Goal: Use online tool/utility: Use online tool/utility

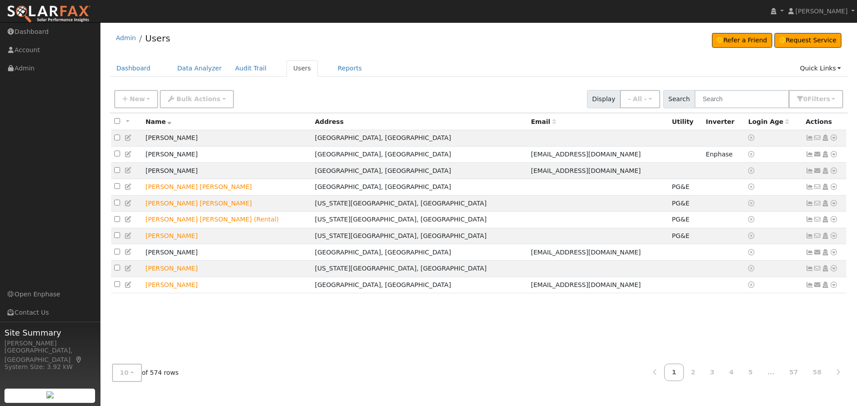
drag, startPoint x: 734, startPoint y: 110, endPoint x: 733, endPoint y: 105, distance: 5.0
click at [733, 107] on div "New Add User Quick Add Quick Connect Quick Convert Lead Bulk Actions Send Email…" at bounding box center [479, 99] width 738 height 27
click at [733, 104] on input "text" at bounding box center [741, 99] width 95 height 18
type input "Tong"
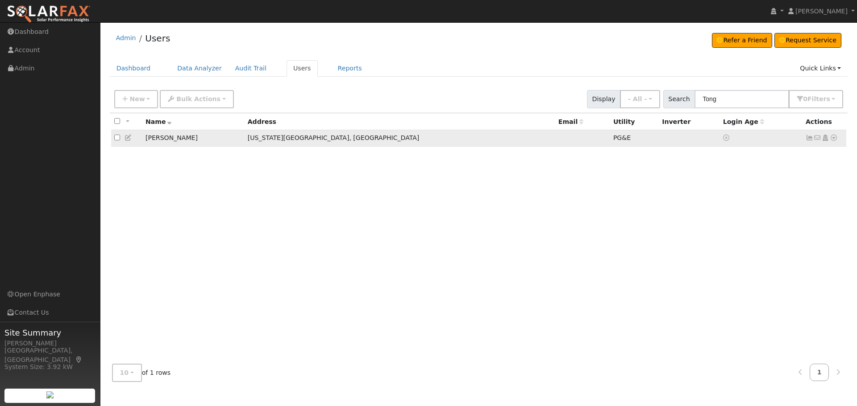
click at [837, 141] on icon at bounding box center [833, 138] width 8 height 6
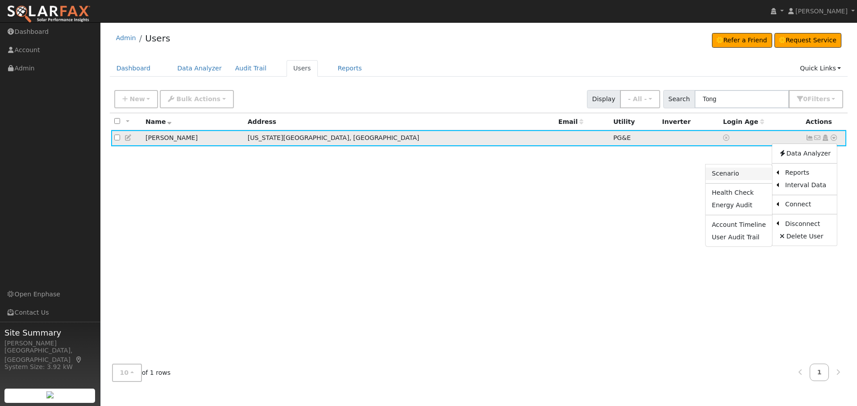
click at [735, 175] on link "Scenario" at bounding box center [738, 174] width 66 height 12
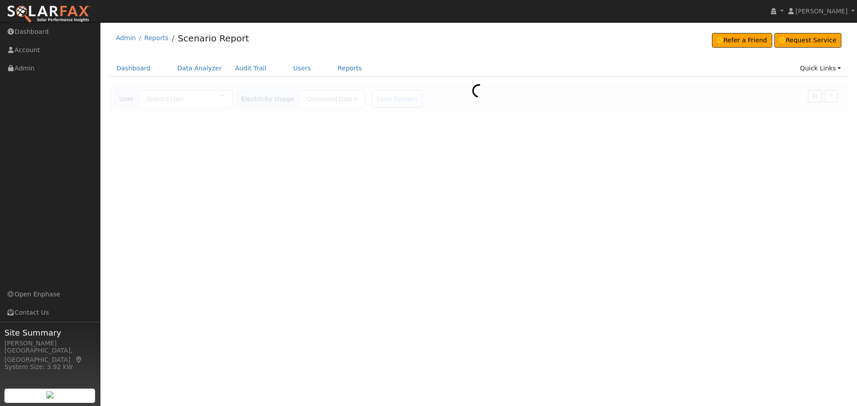
type input "[PERSON_NAME]"
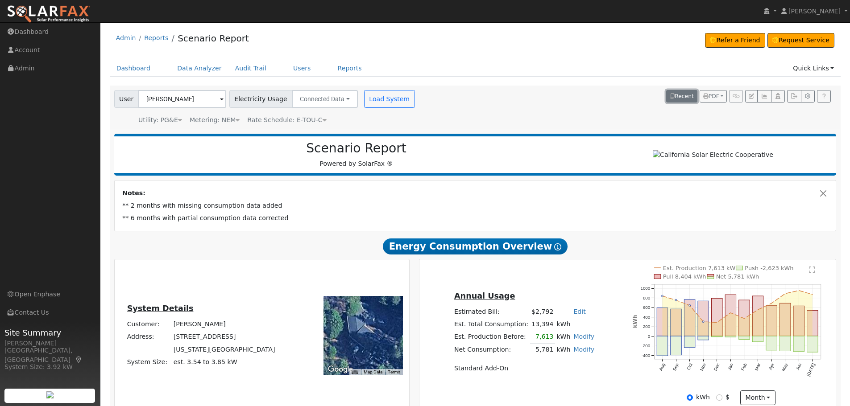
click at [682, 96] on button "Recent" at bounding box center [681, 96] width 31 height 12
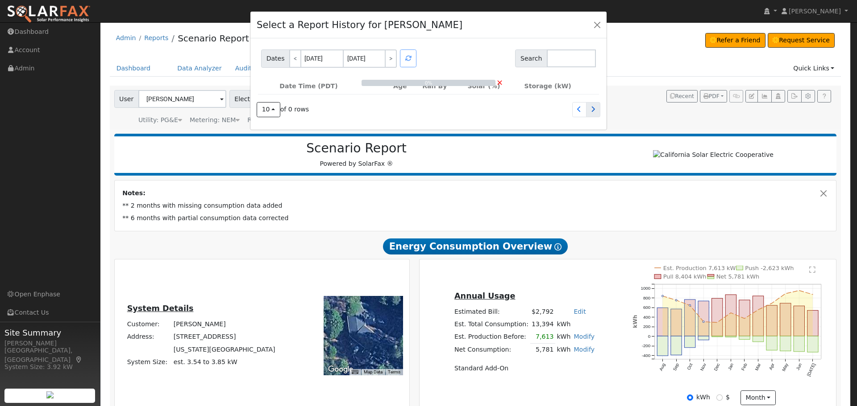
click at [592, 111] on icon at bounding box center [593, 109] width 4 height 6
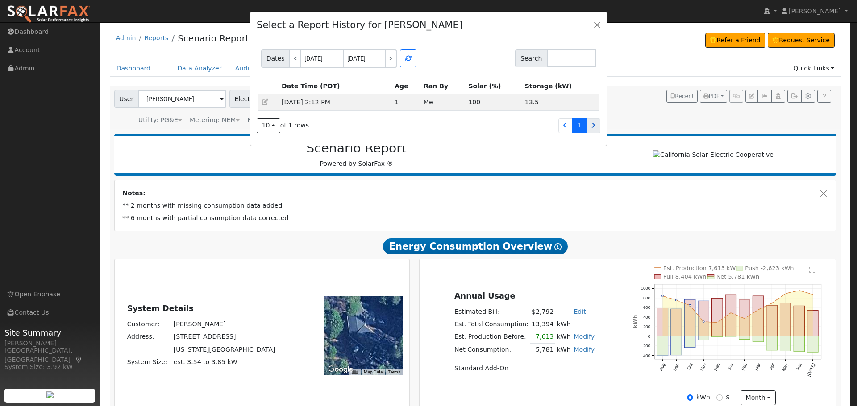
click at [594, 124] on icon at bounding box center [593, 125] width 4 height 6
click at [561, 130] on link at bounding box center [565, 125] width 14 height 15
click at [603, 128] on div "Dates < [DATE] [DATE] > Search Date Time (PDT) Age Ran By Solar (%) Storage (kW…" at bounding box center [428, 91] width 356 height 107
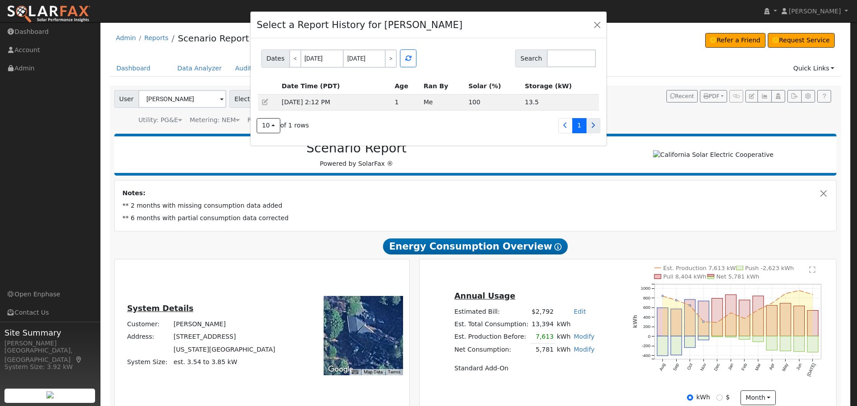
click at [596, 128] on link at bounding box center [593, 125] width 14 height 15
click at [560, 128] on link at bounding box center [565, 125] width 14 height 15
click at [593, 24] on button "button" at bounding box center [597, 24] width 12 height 12
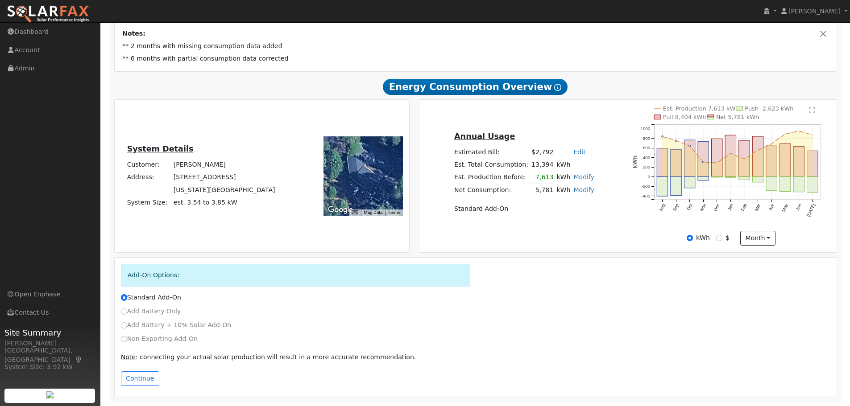
scroll to position [119, 0]
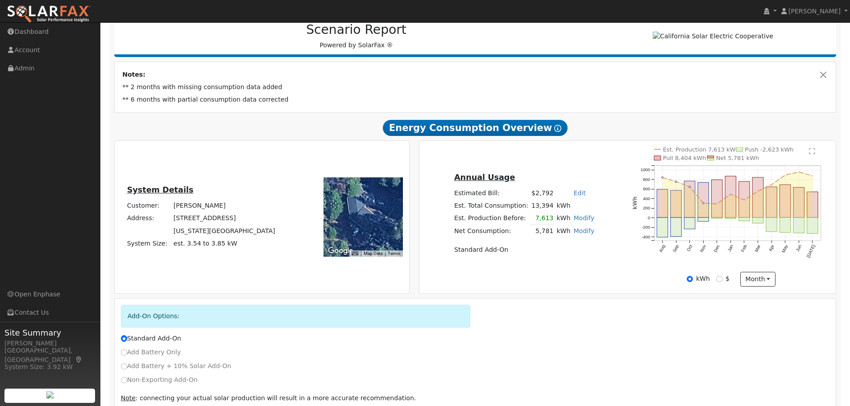
click at [586, 222] on link "Modify" at bounding box center [583, 218] width 21 height 7
type input "1000"
click at [583, 257] on button "Save" at bounding box center [590, 256] width 26 height 15
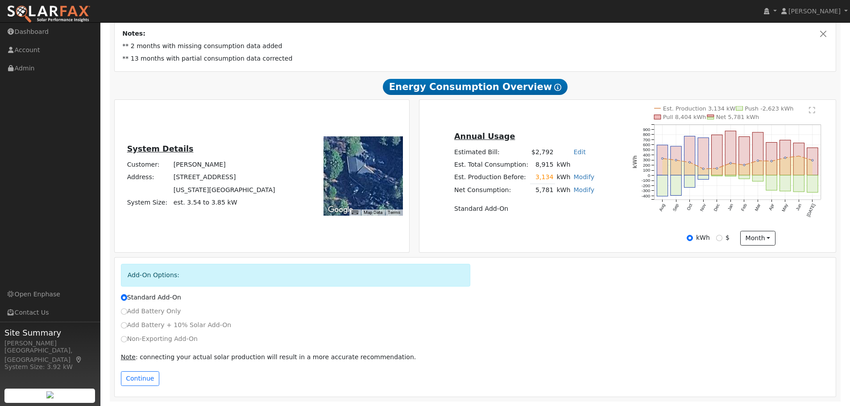
scroll to position [163, 0]
click at [111, 345] on div "Add-On Options: Standard Add-On Add Battery Only Add Battery + 10% Solar Add-On…" at bounding box center [475, 327] width 732 height 141
click at [128, 344] on label "Non-Exporting Add-On" at bounding box center [159, 339] width 77 height 9
click at [127, 343] on input "Non-Exporting Add-On" at bounding box center [124, 339] width 6 height 6
radio input "true"
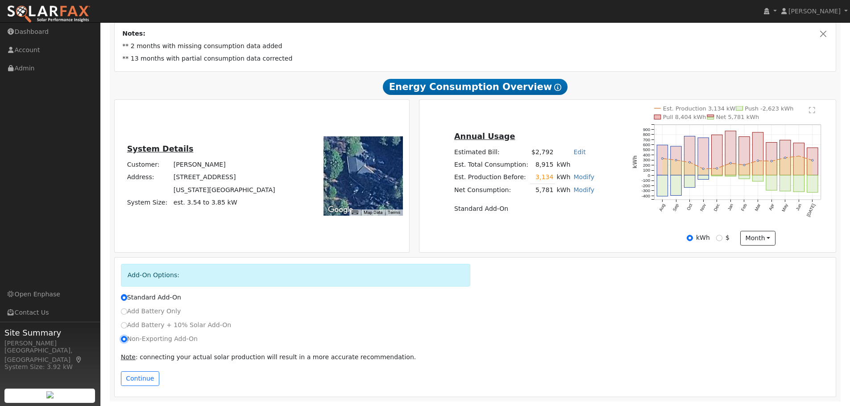
radio input "false"
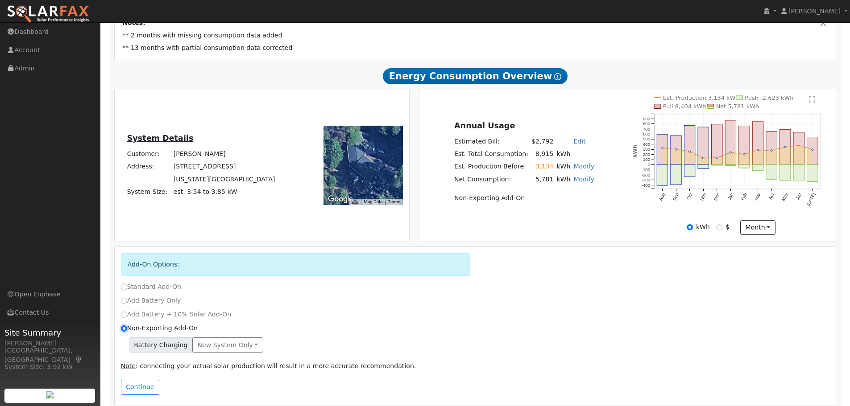
scroll to position [183, 0]
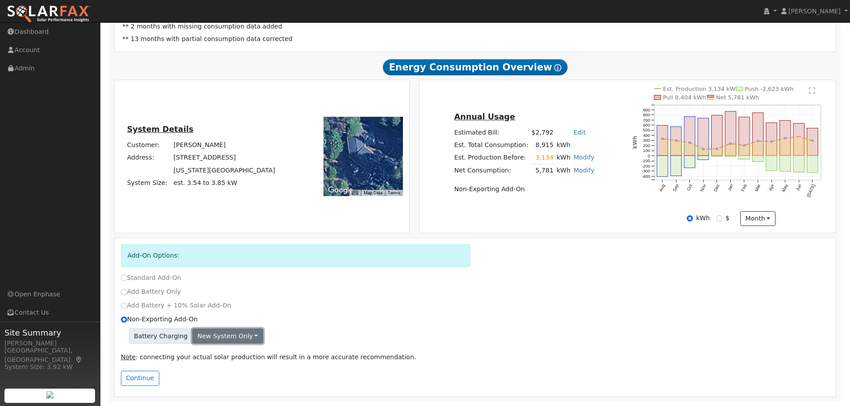
click at [243, 339] on button "New system only" at bounding box center [227, 336] width 71 height 15
click at [239, 353] on link "New system only" at bounding box center [226, 354] width 66 height 12
click at [146, 382] on button "Continue" at bounding box center [140, 378] width 38 height 15
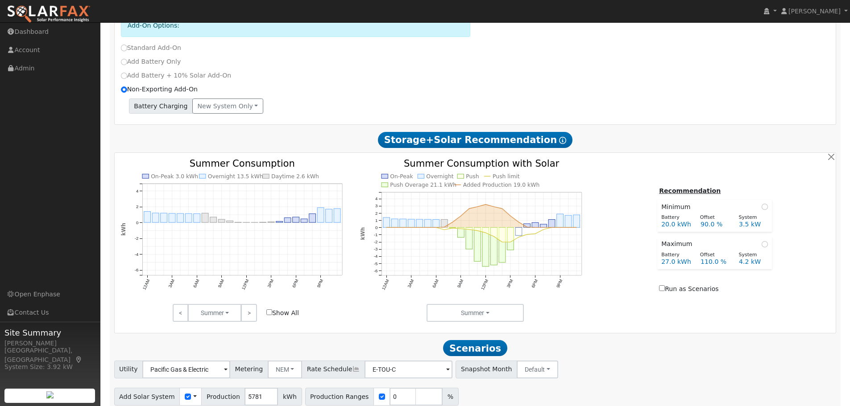
scroll to position [449, 0]
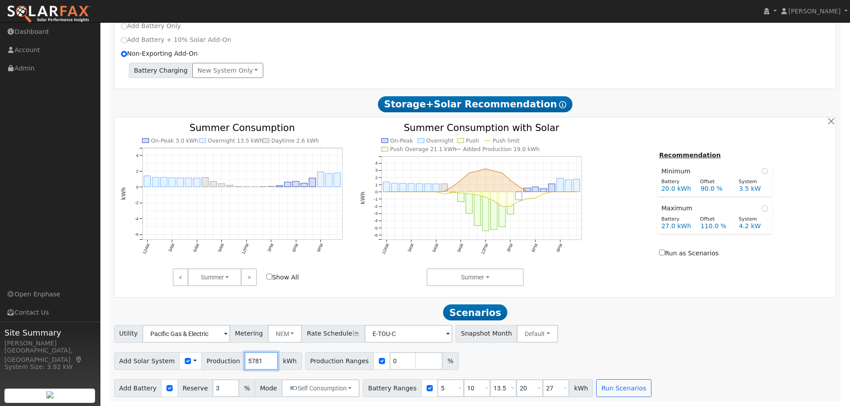
click at [252, 361] on input "5781" at bounding box center [260, 361] width 33 height 18
type input "5787"
click at [622, 310] on h2 "Scenarios Scenario" at bounding box center [475, 313] width 722 height 17
click at [379, 364] on input "checkbox" at bounding box center [382, 361] width 6 height 6
checkbox input "false"
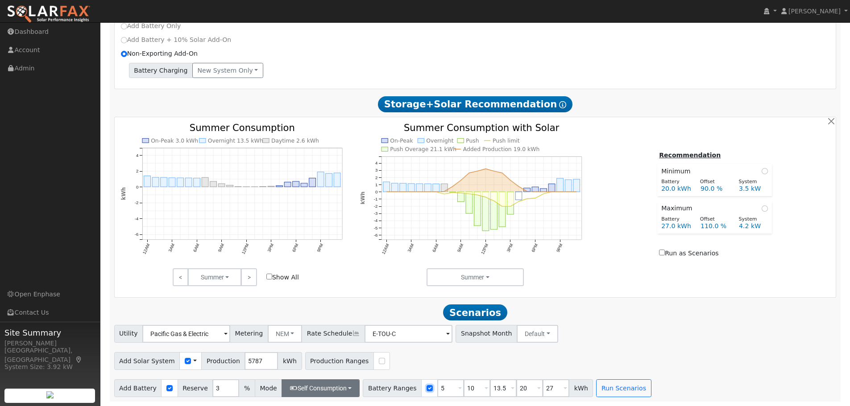
click at [426, 391] on input "checkbox" at bounding box center [429, 388] width 6 height 6
checkbox input "false"
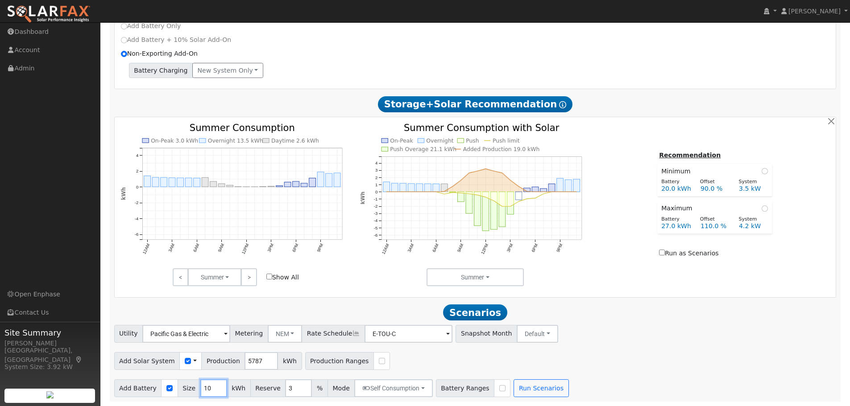
drag, startPoint x: 207, startPoint y: 389, endPoint x: 187, endPoint y: 387, distance: 20.6
click at [187, 387] on div "Add Battery Size 10 kWh Reserve 3 % Mode Self Consumption Self Consumption Peak…" at bounding box center [273, 389] width 319 height 18
type input "21"
click at [514, 382] on button "Run Scenarios" at bounding box center [540, 389] width 55 height 18
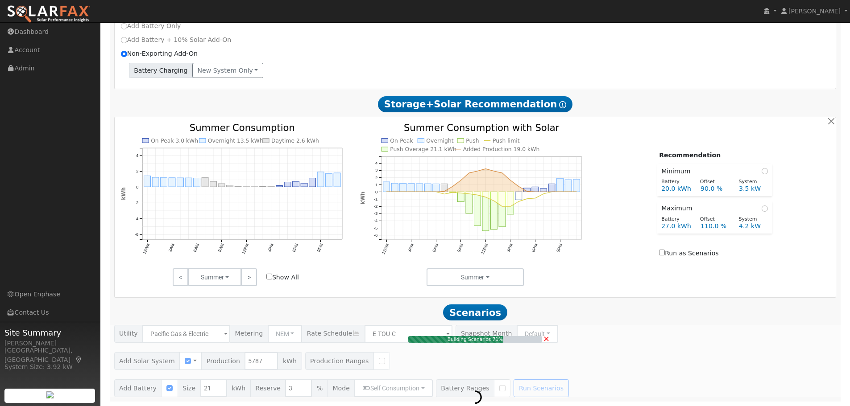
type input "3.9"
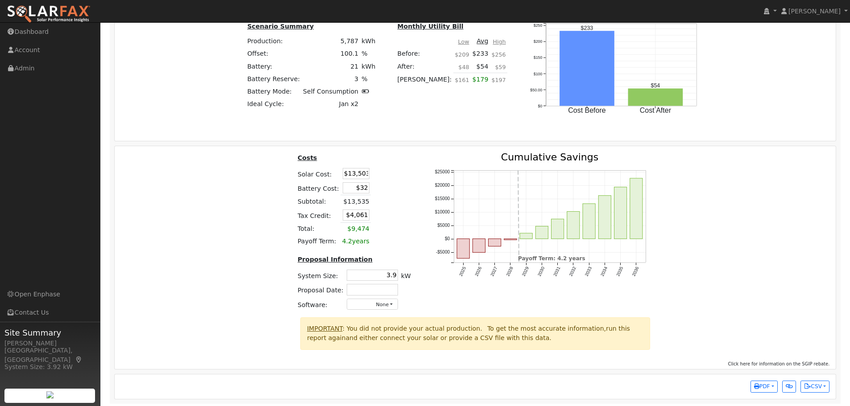
scroll to position [1117, 0]
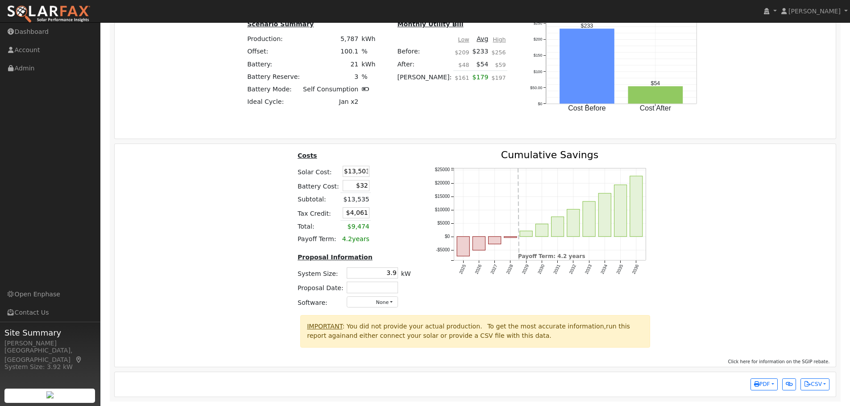
drag, startPoint x: 347, startPoint y: 172, endPoint x: 377, endPoint y: 175, distance: 30.5
click at [377, 177] on tr "Solar Cost: $13,503" at bounding box center [354, 171] width 116 height 14
type input "$21,160"
type input "$6,358"
click at [392, 190] on table "Costs Solar Cost: $21,160 Battery Cost: $32 Subtotal: $13,535 Tax Credit: $6,35…" at bounding box center [354, 197] width 116 height 95
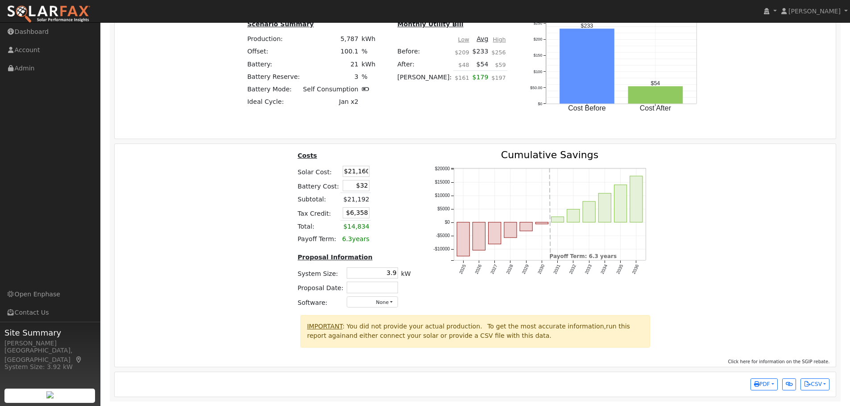
click at [358, 191] on td "$32" at bounding box center [355, 185] width 30 height 15
drag, startPoint x: 359, startPoint y: 190, endPoint x: 368, endPoint y: 190, distance: 8.5
click at [368, 190] on tr "Battery Cost: $32" at bounding box center [354, 185] width 116 height 15
type input "$18,689"
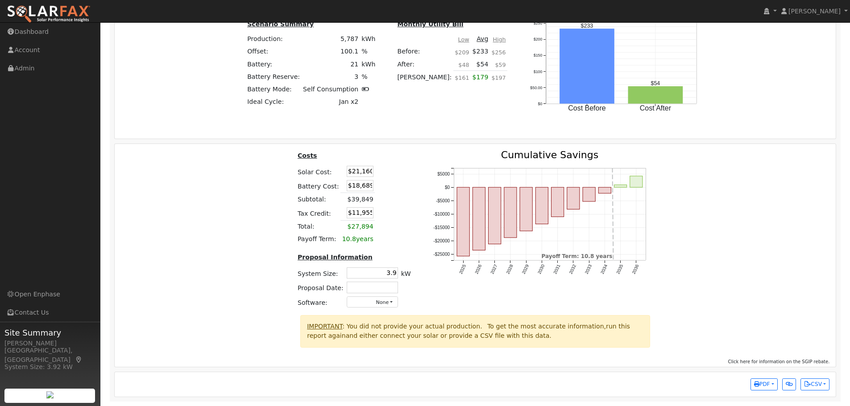
click at [384, 195] on td at bounding box center [384, 199] width 19 height 13
drag, startPoint x: 347, startPoint y: 213, endPoint x: 376, endPoint y: 216, distance: 28.7
click at [376, 216] on tr "Tax Credit: $11,955" at bounding box center [354, 213] width 116 height 15
type input "$0"
click at [410, 205] on div "Costs Solar Cost: $21,160 Battery Cost: $18,689 Subtotal: $39,849 Tax Credit: $…" at bounding box center [353, 232] width 135 height 165
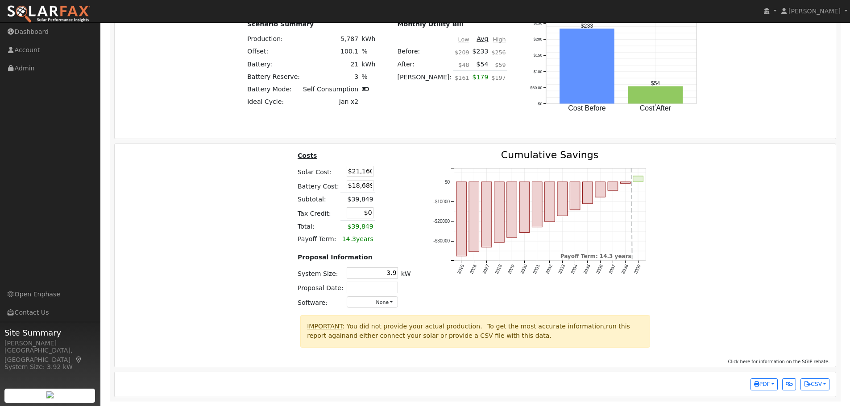
drag, startPoint x: 377, startPoint y: 273, endPoint x: 427, endPoint y: 274, distance: 49.5
click at [426, 274] on div "Costs Solar Cost: $21,160 Battery Cost: $18,689 Subtotal: $39,849 Tax Credit: $…" at bounding box center [476, 232] width 728 height 165
type input "7.5"
click at [398, 215] on table "Costs Solar Cost: $21,160 Battery Cost: $18,689 Subtotal: $39,849 Tax Credit: $…" at bounding box center [354, 197] width 116 height 95
click at [754, 381] on button "PDF" at bounding box center [763, 385] width 27 height 12
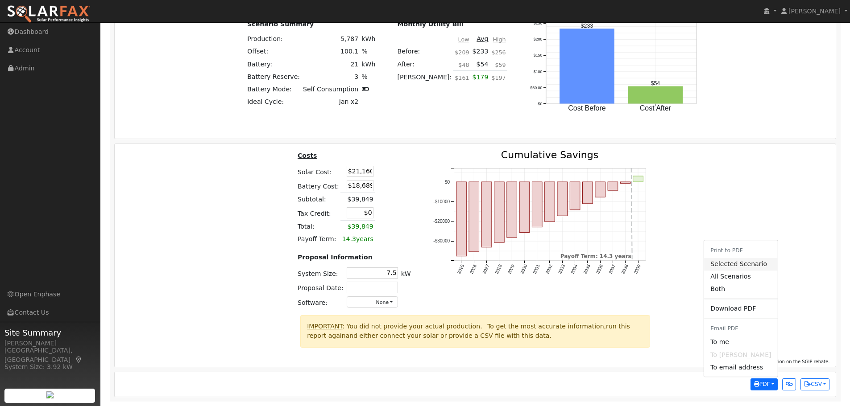
click at [745, 266] on link "Selected Scenario" at bounding box center [740, 264] width 73 height 12
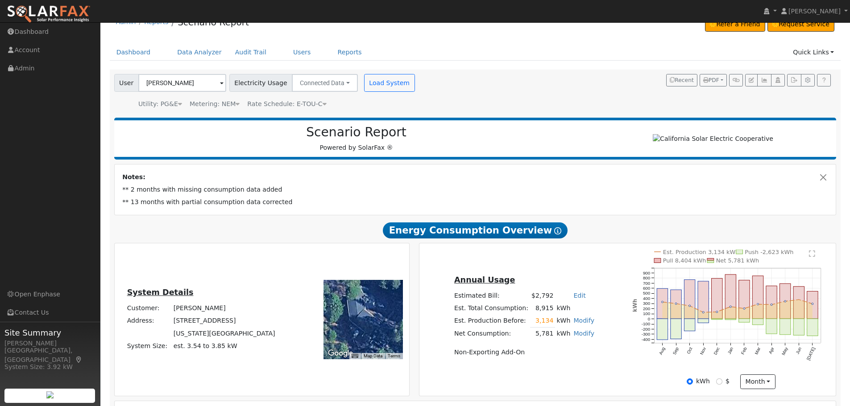
scroll to position [0, 0]
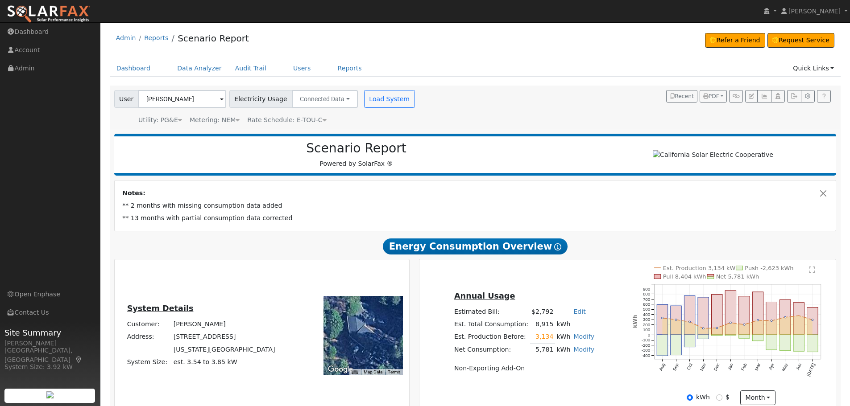
click at [316, 215] on td "** 13 months with partial consumption data corrected" at bounding box center [475, 218] width 709 height 12
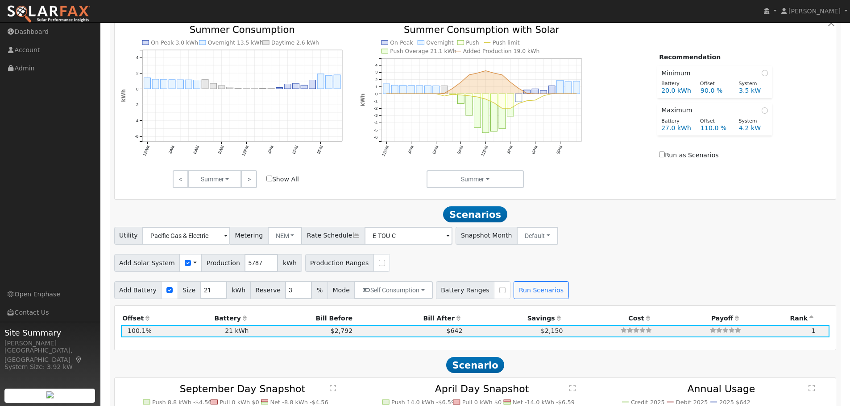
scroll to position [1117, 0]
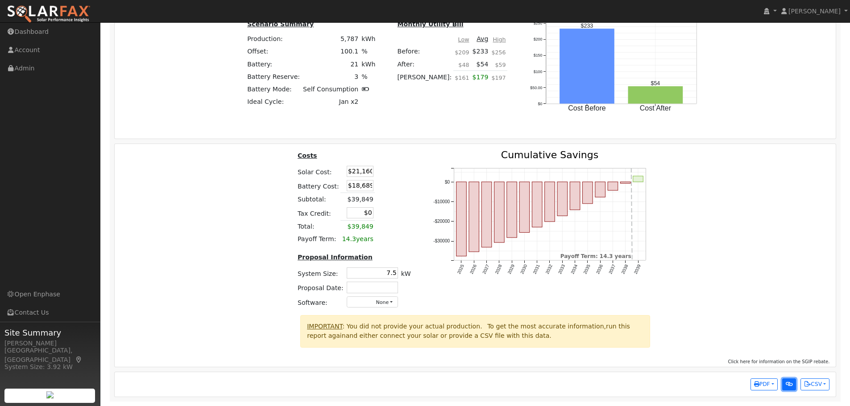
click at [793, 387] on button "button" at bounding box center [789, 385] width 14 height 12
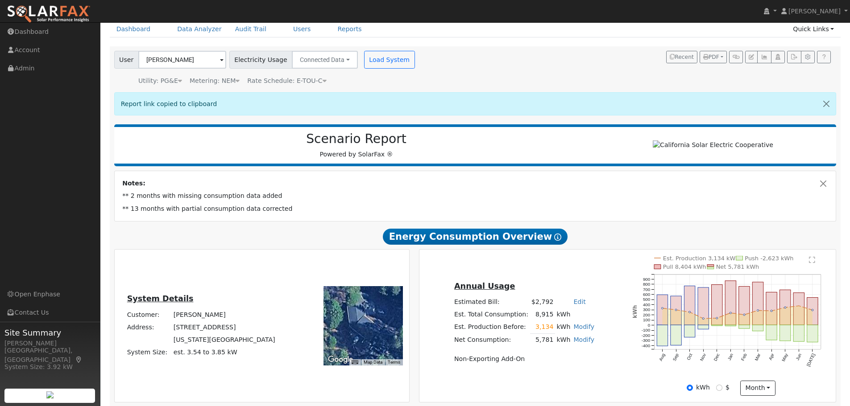
scroll to position [0, 0]
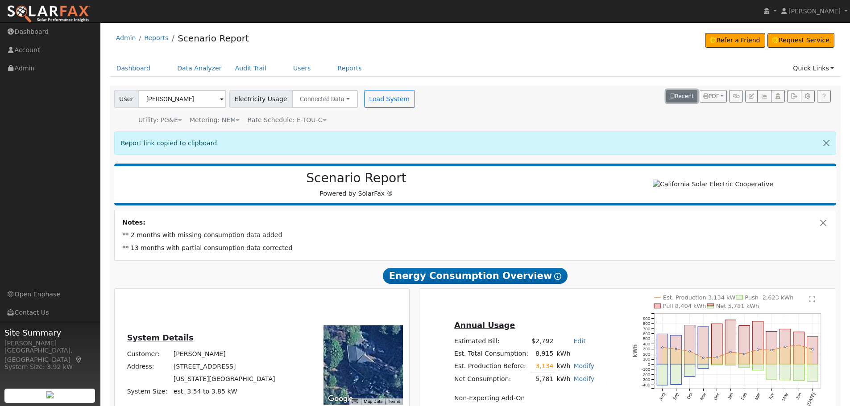
click at [680, 99] on button "Recent" at bounding box center [681, 96] width 31 height 12
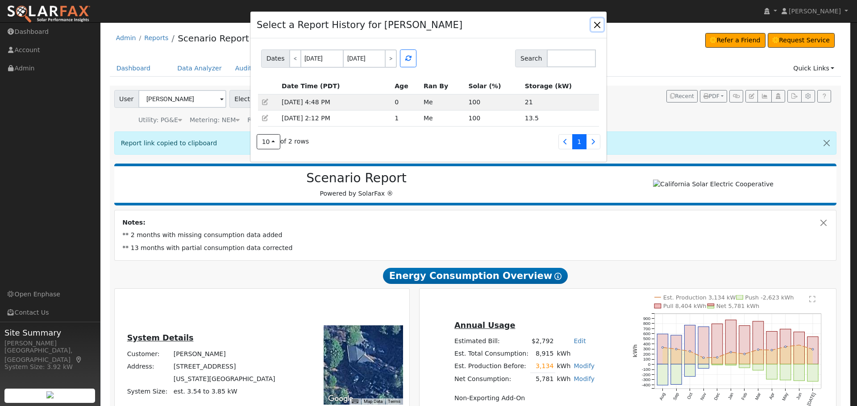
click at [596, 25] on button "button" at bounding box center [597, 24] width 12 height 12
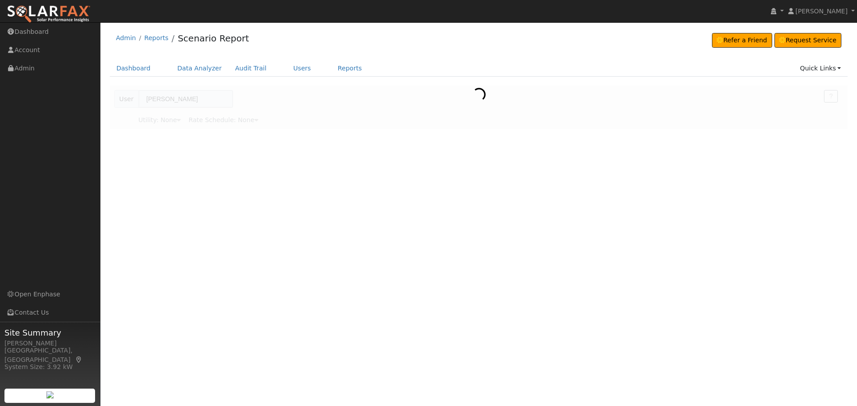
type input "E-TOU-C"
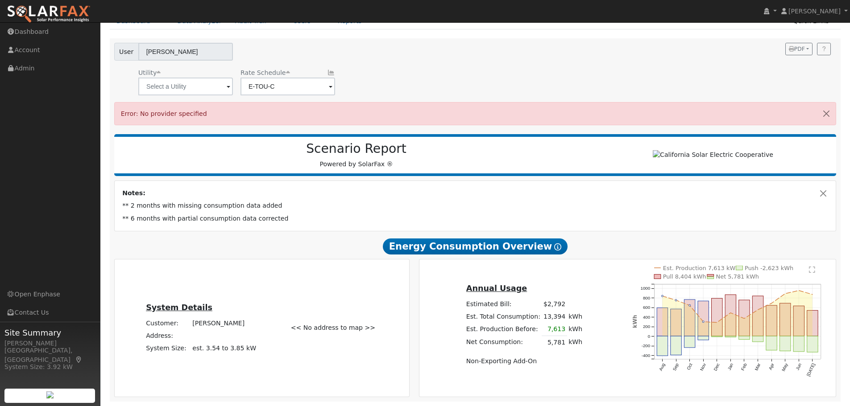
scroll to position [51, 0]
